Goal: Communication & Community: Answer question/provide support

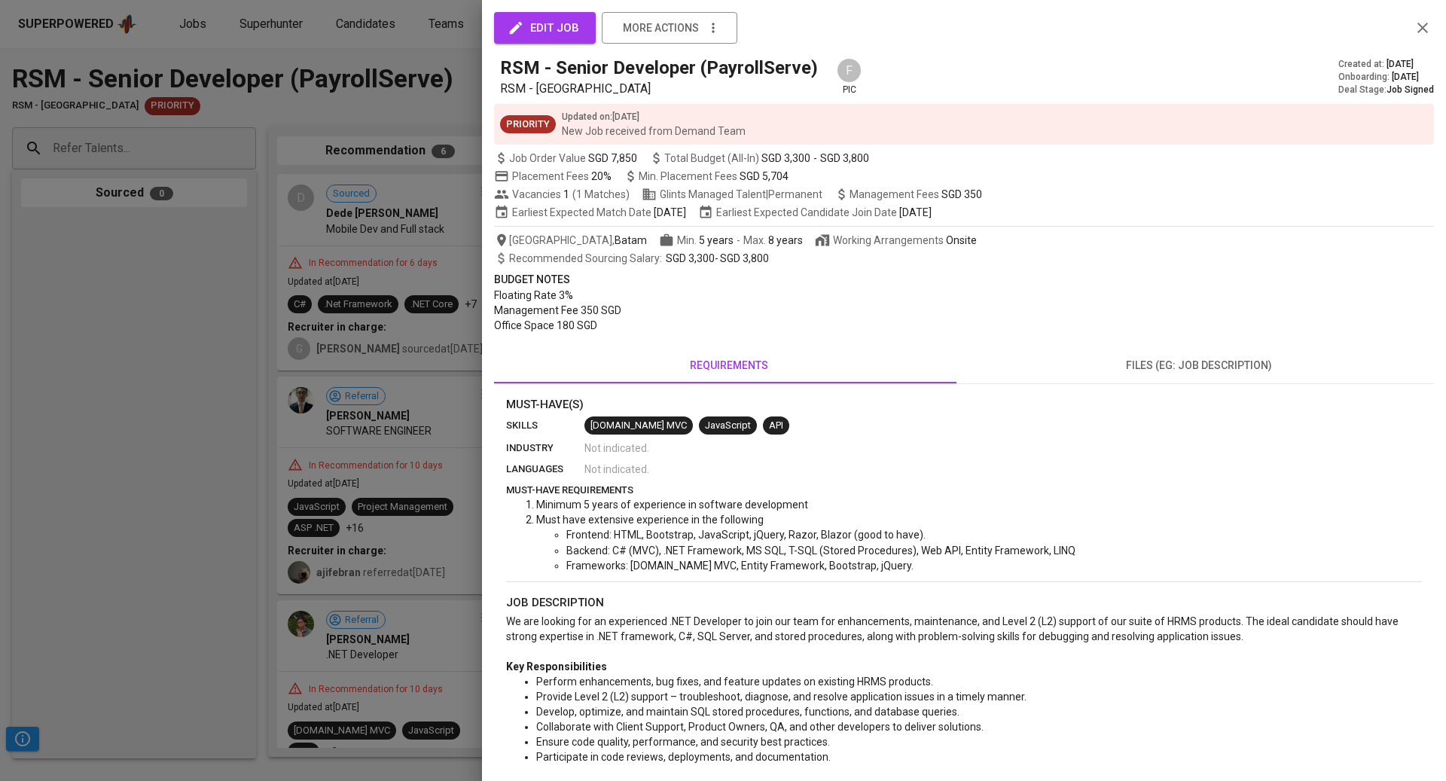
drag, startPoint x: 0, startPoint y: 237, endPoint x: 112, endPoint y: 151, distance: 140.9
click at [2, 226] on div at bounding box center [723, 390] width 1446 height 781
click at [93, 278] on div at bounding box center [723, 390] width 1446 height 781
click at [107, 144] on div at bounding box center [723, 390] width 1446 height 781
click at [107, 143] on div at bounding box center [723, 390] width 1446 height 781
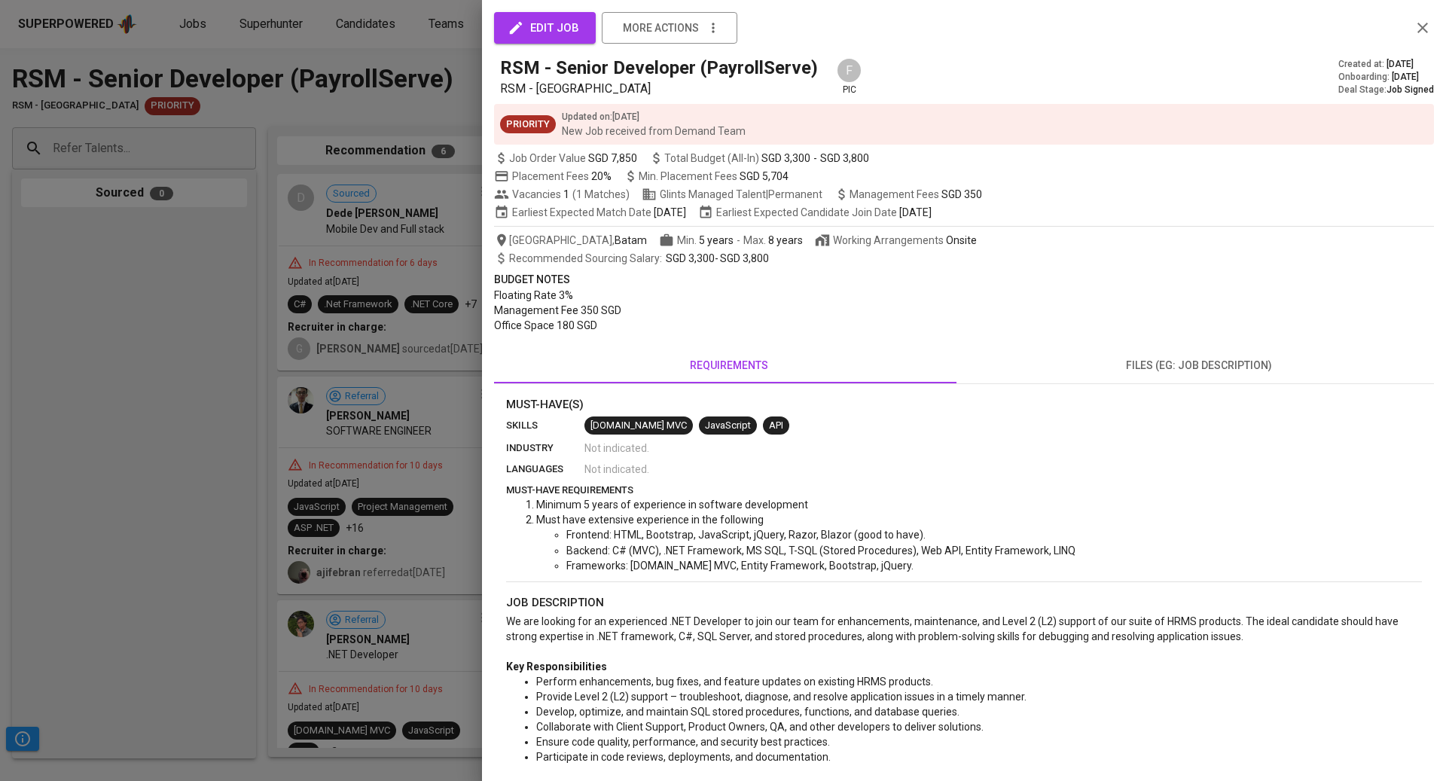
click at [109, 139] on div at bounding box center [723, 390] width 1446 height 781
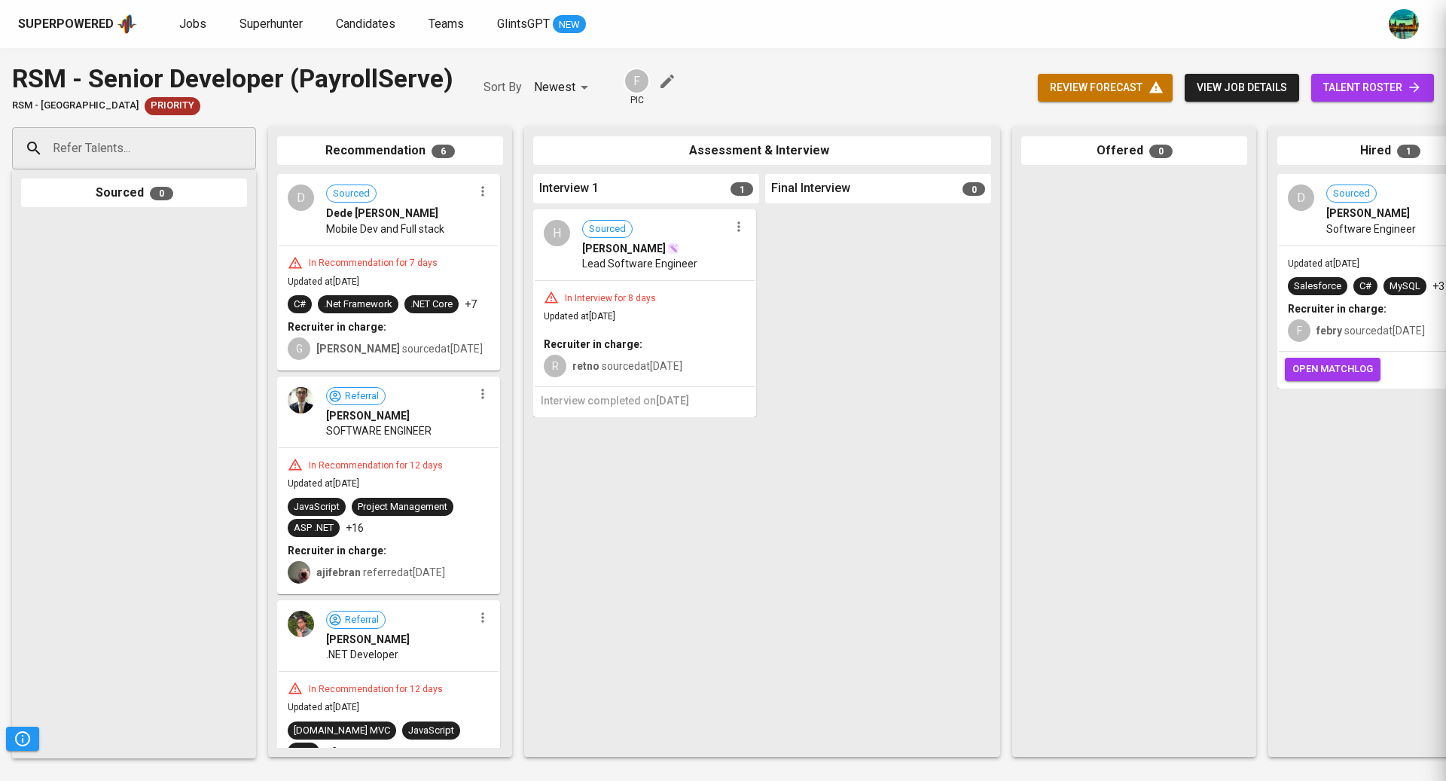
click at [112, 151] on div at bounding box center [723, 390] width 1446 height 781
click at [161, 142] on input "Refer Talents..." at bounding box center [128, 148] width 158 height 29
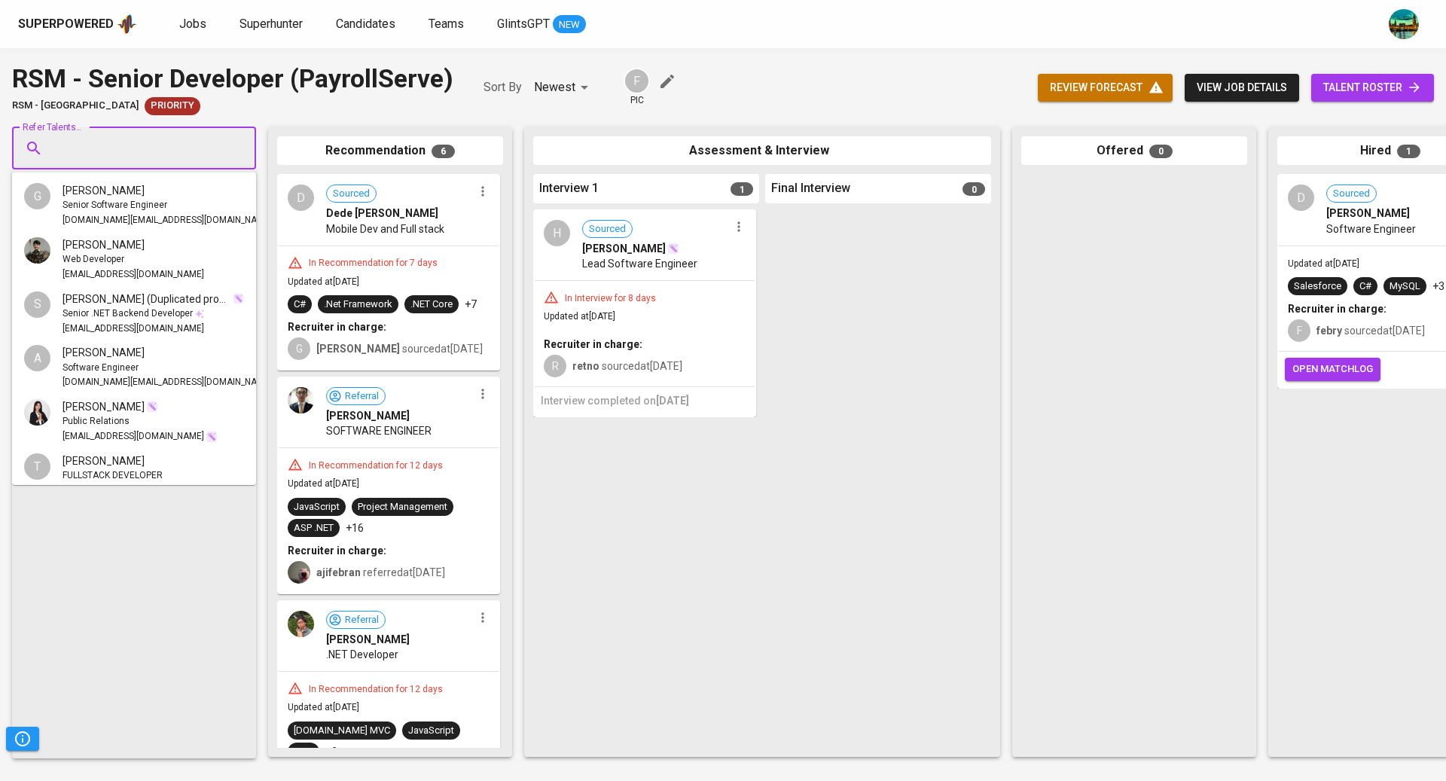
paste input "[EMAIL_ADDRESS][DOMAIN_NAME]"
type input "[EMAIL_ADDRESS][DOMAIN_NAME]"
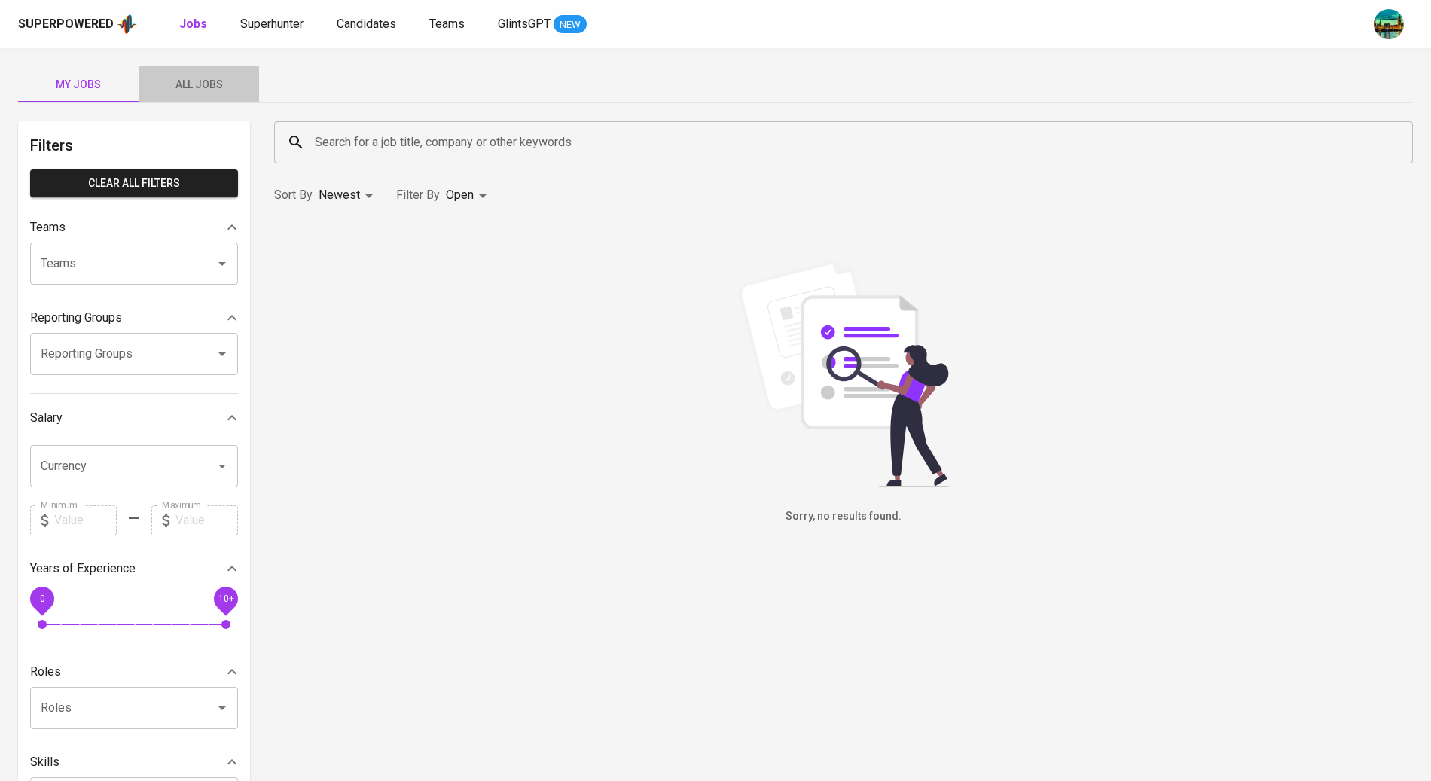
click at [224, 84] on span "All Jobs" at bounding box center [199, 84] width 102 height 19
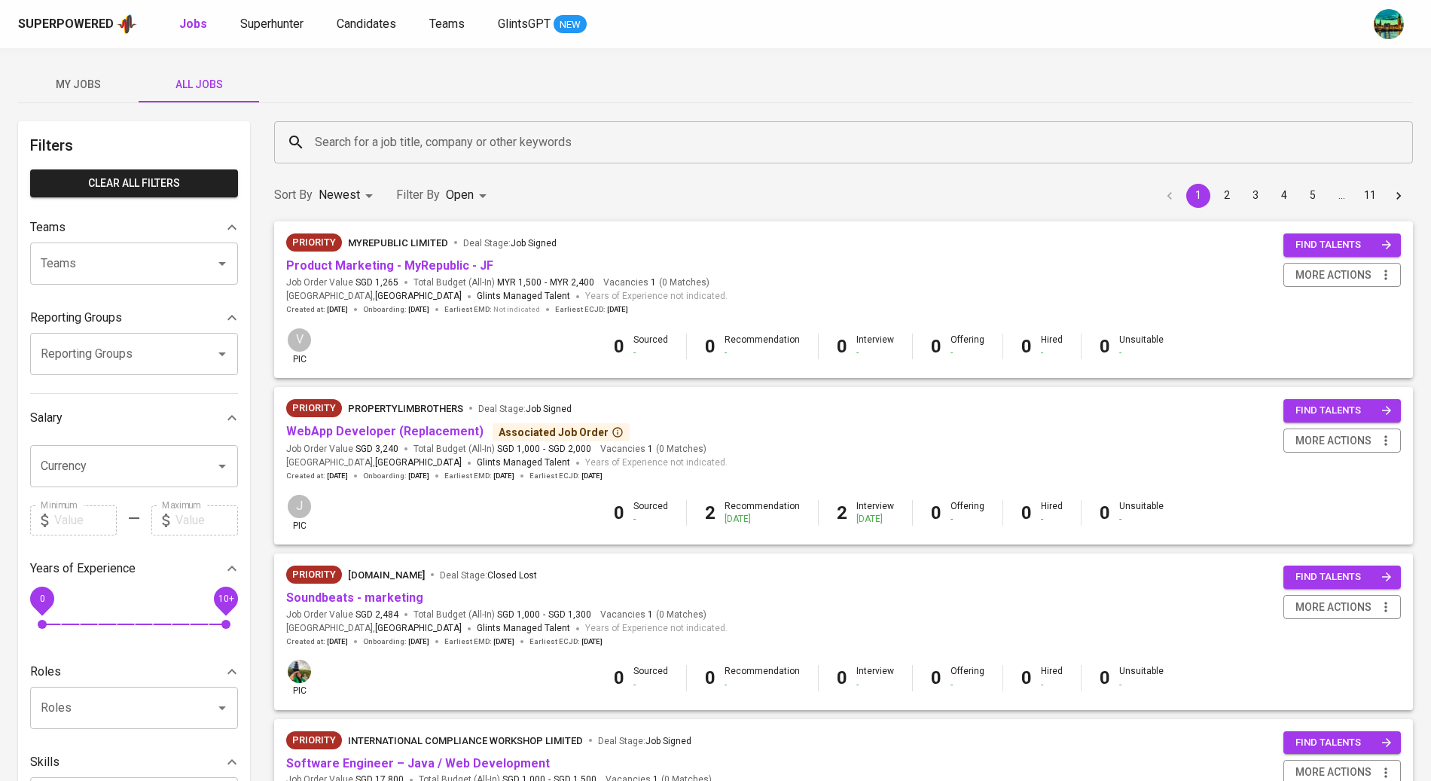
click at [370, 142] on input "Search for a job title, company or other keywords" at bounding box center [847, 142] width 1073 height 29
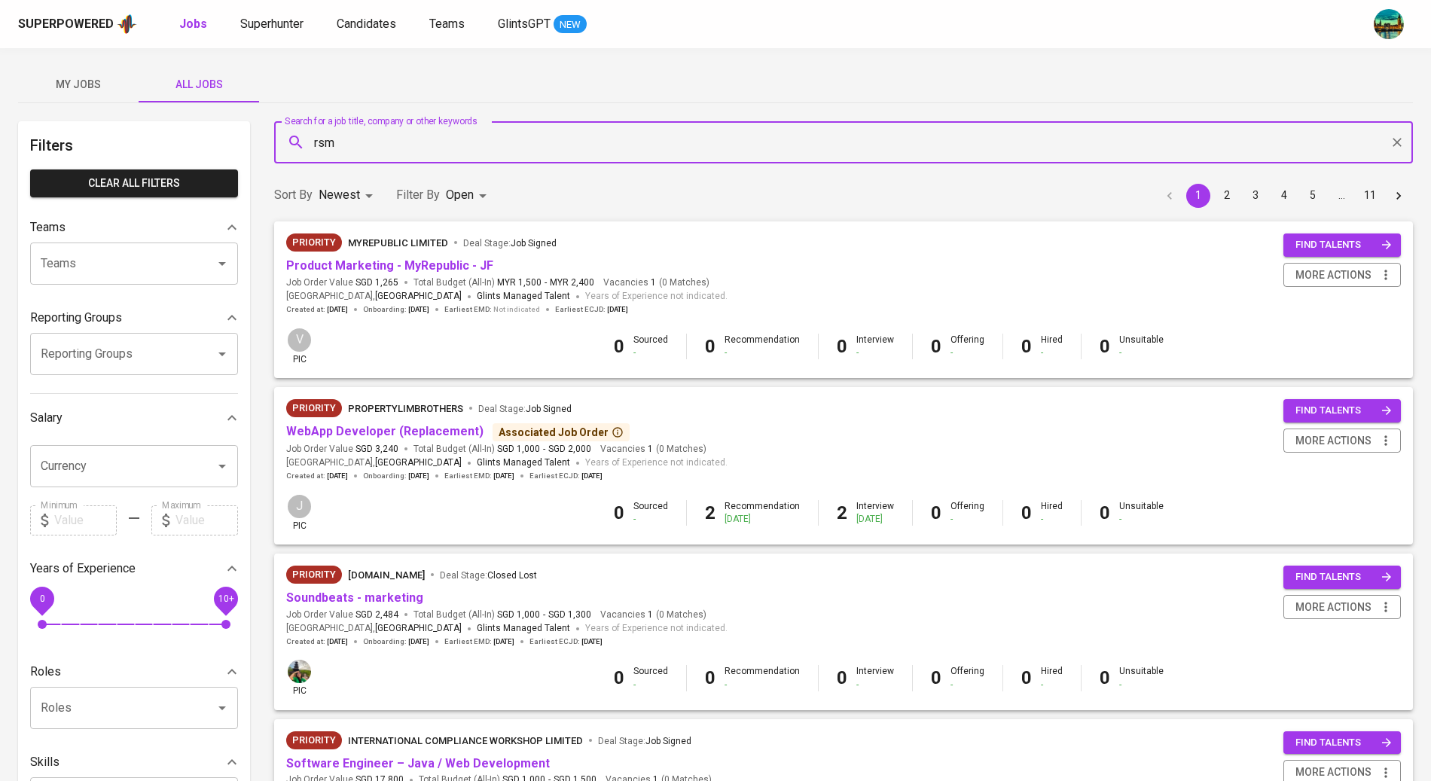
type input "rsm"
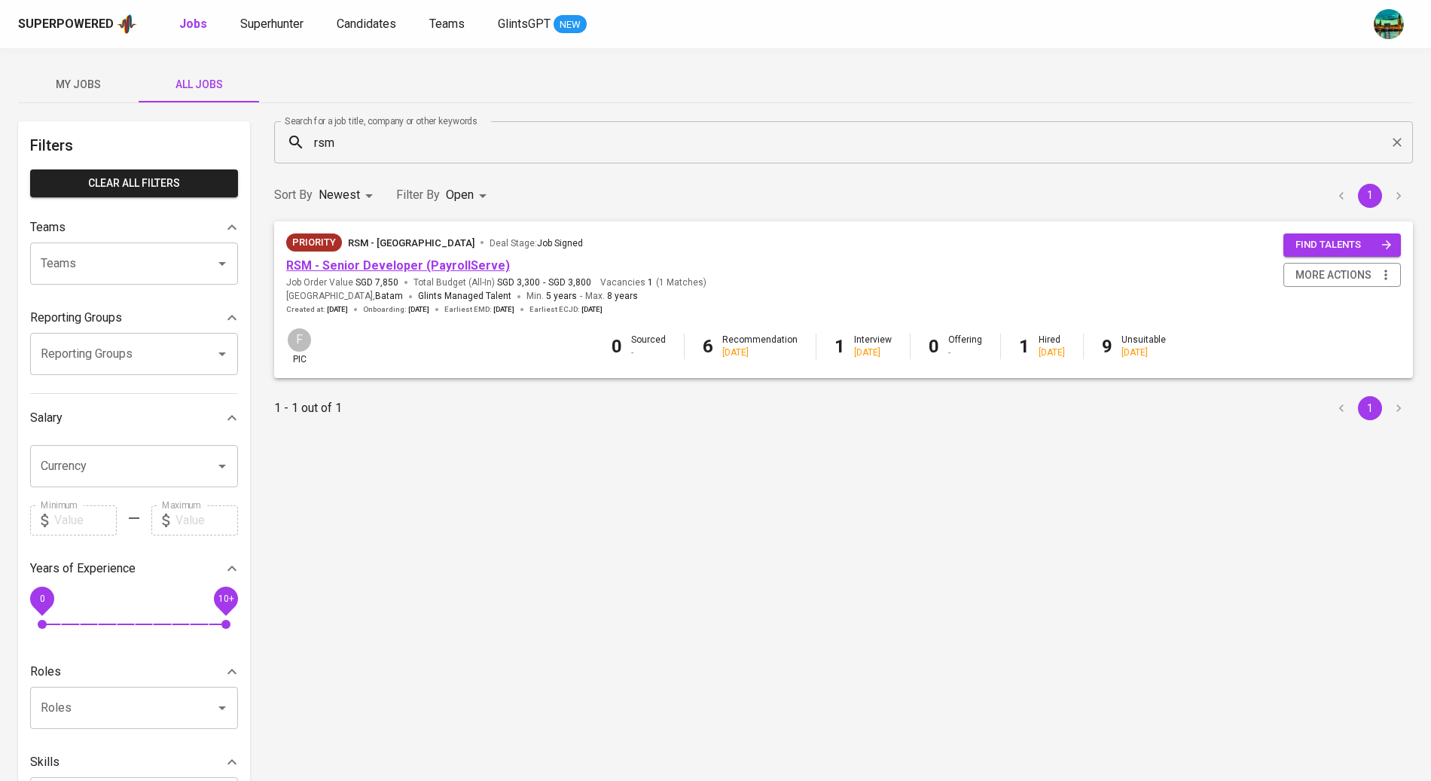
click at [334, 264] on link "RSM - Senior Developer (PayrollServe)" at bounding box center [398, 265] width 224 height 14
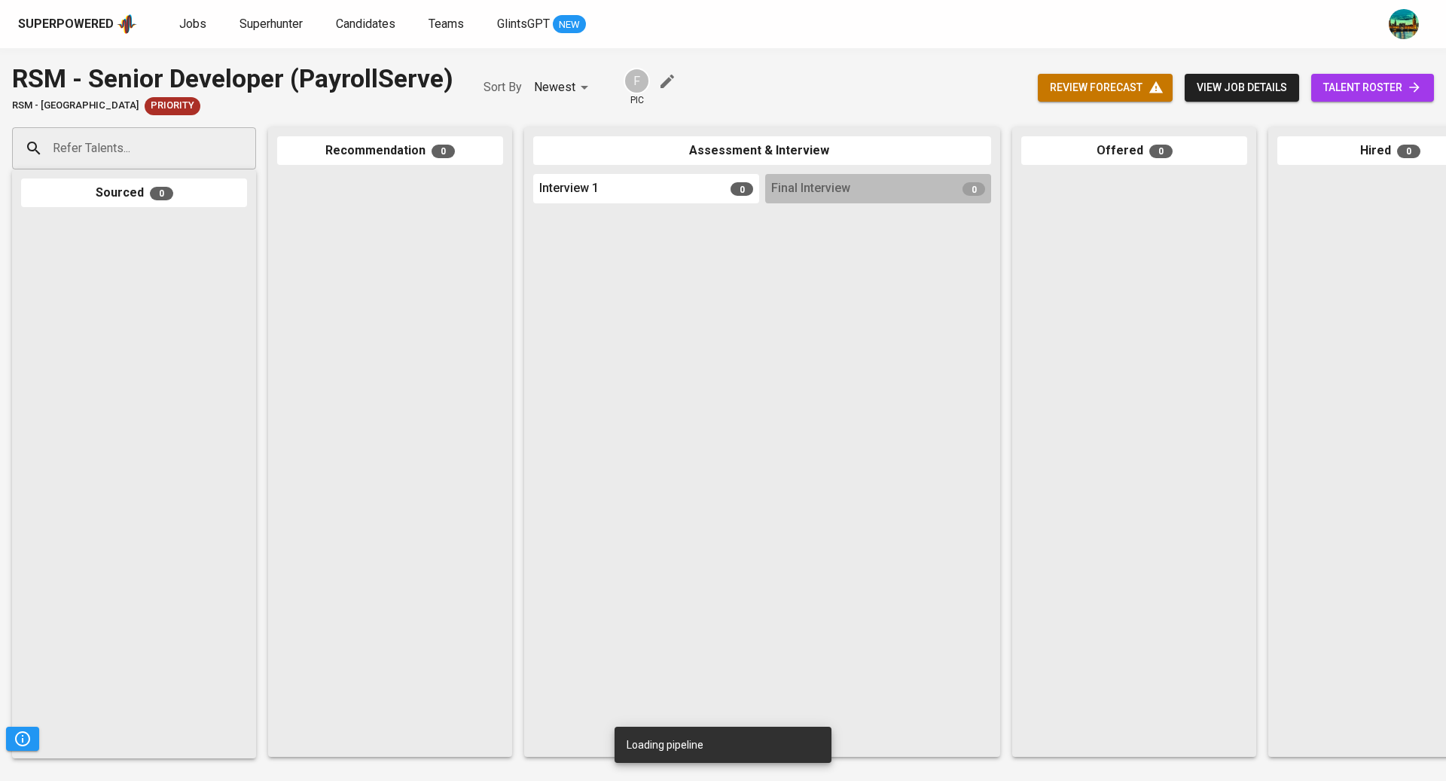
click at [118, 150] on input "Refer Talents..." at bounding box center [128, 148] width 158 height 29
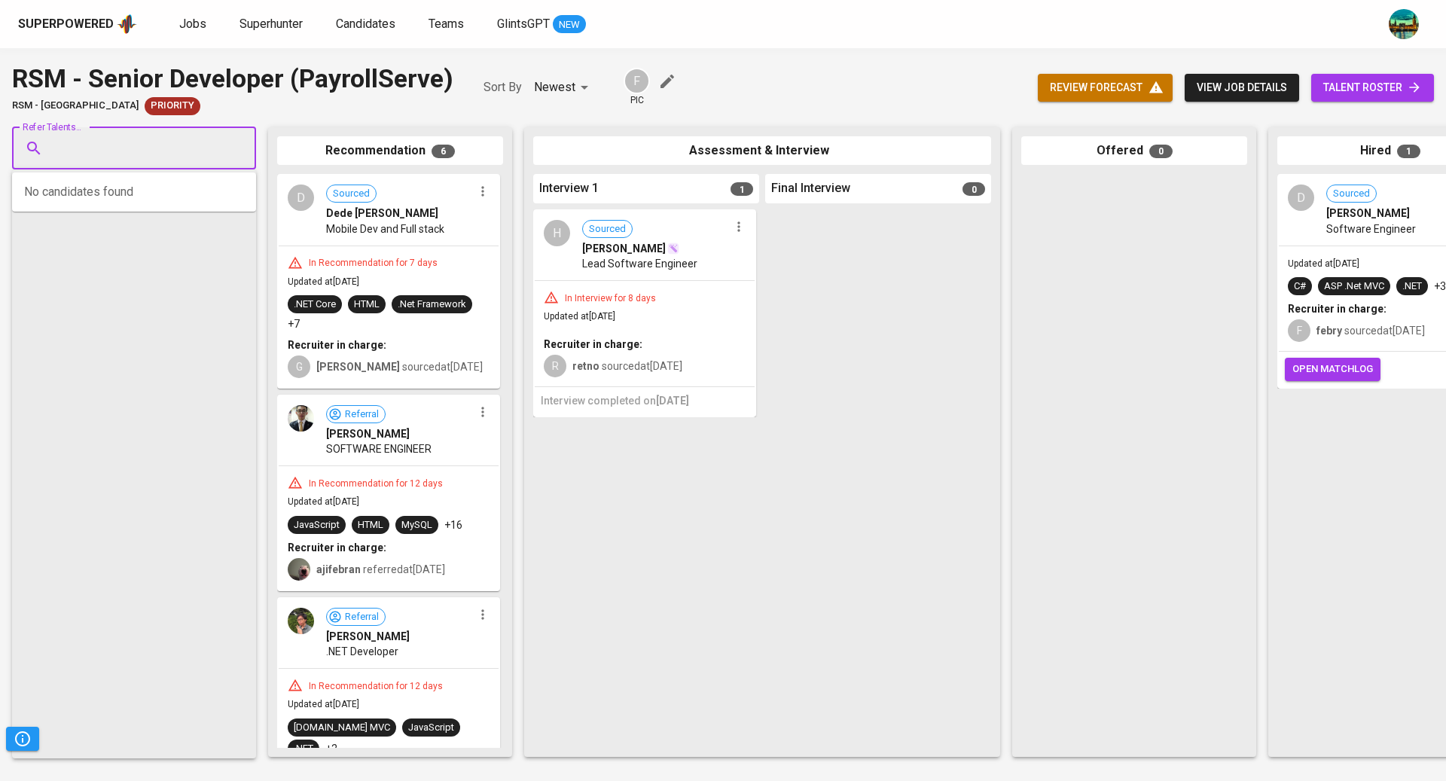
paste input "[EMAIL_ADDRESS][DOMAIN_NAME]"
type input "[EMAIL_ADDRESS][DOMAIN_NAME]"
click at [151, 212] on div "Sr. Software Engineer" at bounding box center [134, 205] width 142 height 15
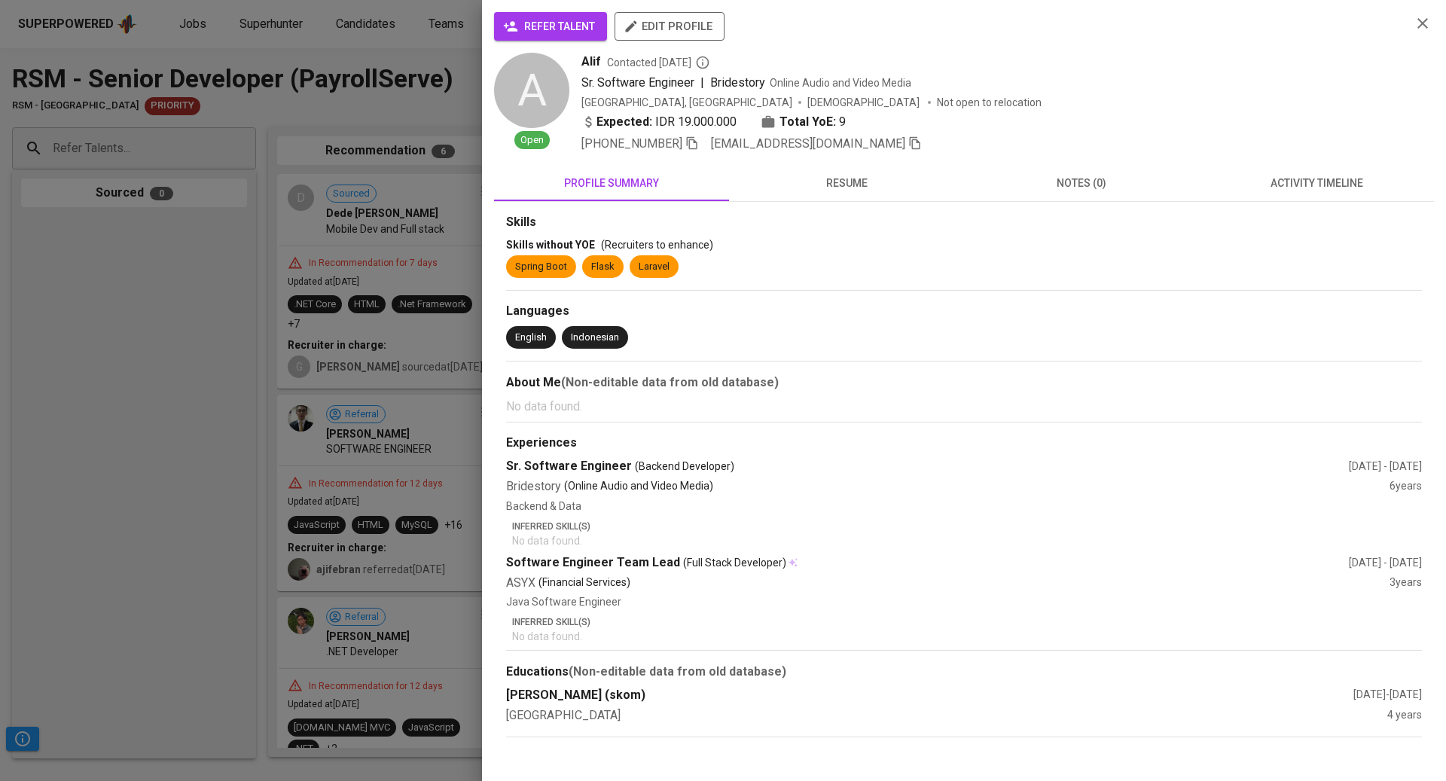
click at [1351, 182] on span "activity timeline" at bounding box center [1316, 183] width 217 height 19
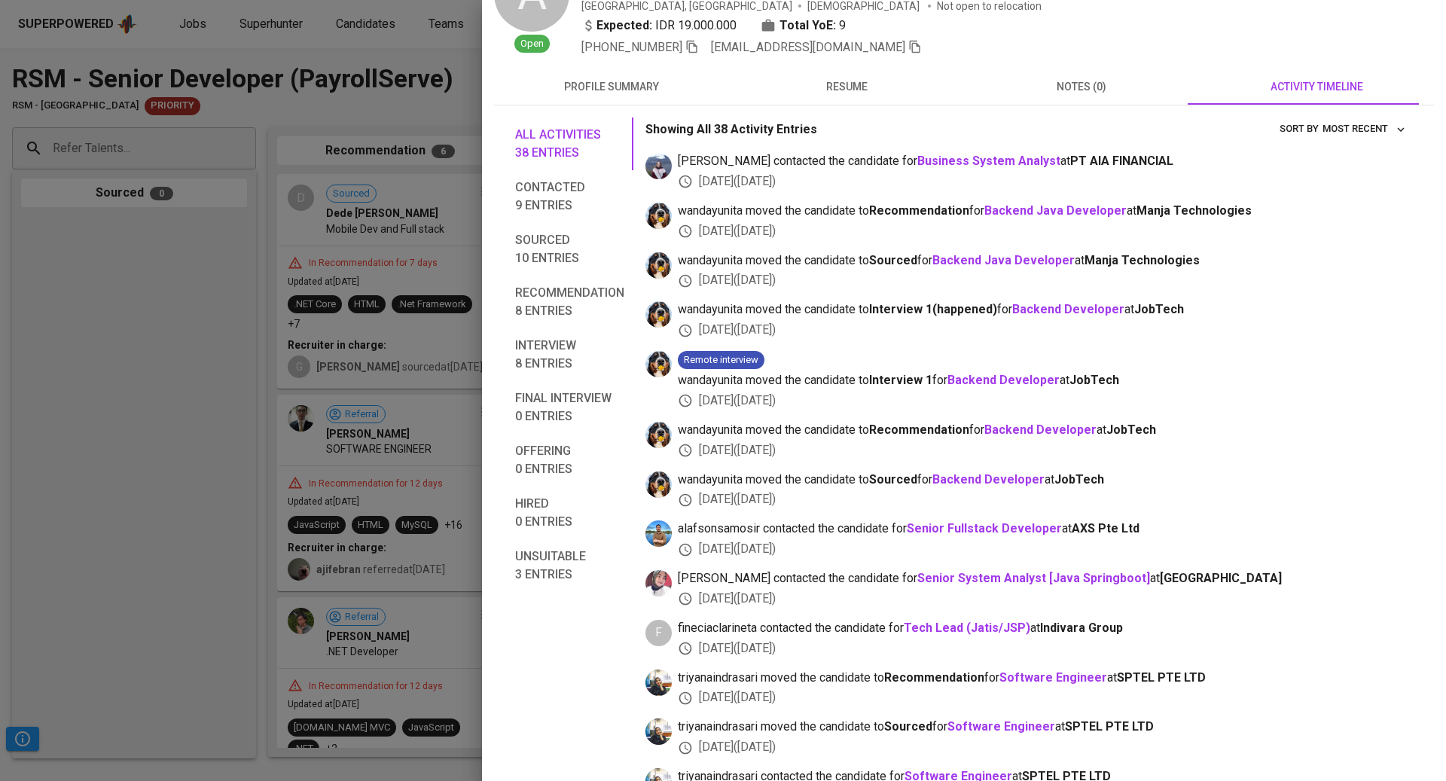
scroll to position [497, 0]
